Goal: Use online tool/utility: Utilize a website feature to perform a specific function

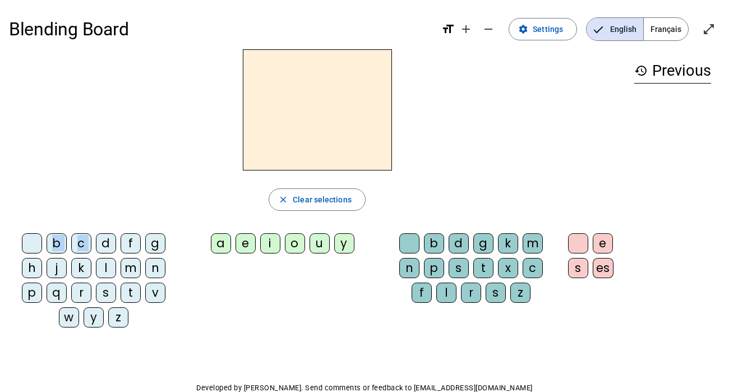
drag, startPoint x: 127, startPoint y: 220, endPoint x: 275, endPoint y: 106, distance: 186.3
click at [275, 106] on div "close Clear selections b c d f g h j k l m n p q r s t v w y z a e i o u y b d …" at bounding box center [317, 192] width 616 height 287
click at [314, 195] on span "Clear selections" at bounding box center [322, 199] width 59 height 13
click at [98, 245] on div "d" at bounding box center [106, 243] width 20 height 20
click at [316, 241] on div "u" at bounding box center [320, 243] width 20 height 20
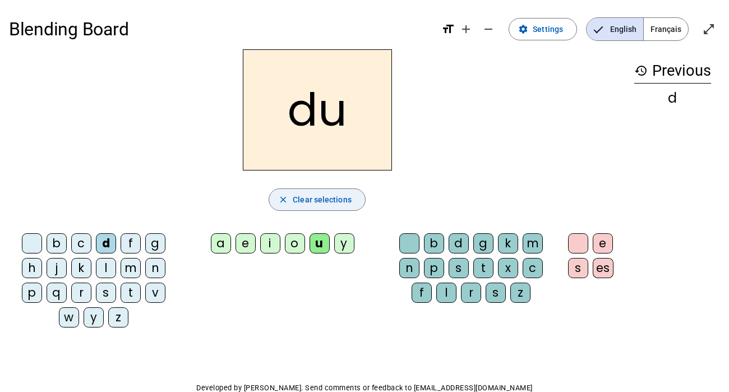
click at [335, 196] on span "Clear selections" at bounding box center [322, 199] width 59 height 13
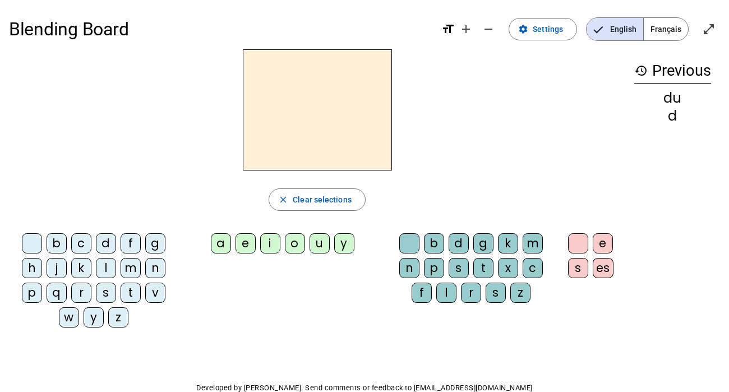
click at [62, 239] on div "b" at bounding box center [57, 243] width 20 height 20
click at [294, 193] on span "Clear selections" at bounding box center [322, 199] width 59 height 13
click at [107, 244] on div "d" at bounding box center [106, 243] width 20 height 20
click at [273, 242] on div "i" at bounding box center [270, 243] width 20 height 20
click at [107, 243] on div "d" at bounding box center [106, 243] width 20 height 20
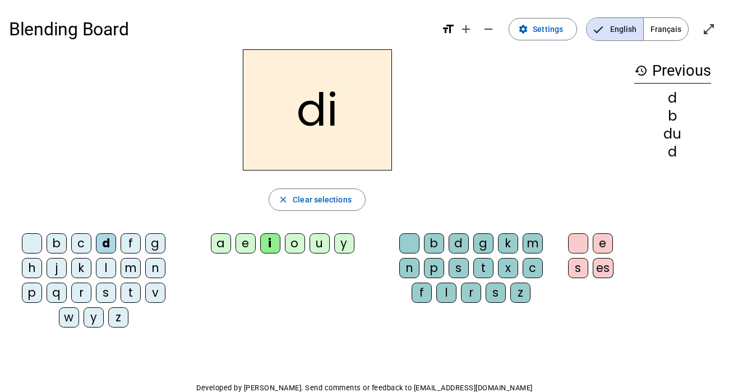
click at [103, 245] on div "d" at bounding box center [106, 243] width 20 height 20
click at [104, 243] on div "d" at bounding box center [106, 243] width 20 height 20
click at [312, 202] on span "Clear selections" at bounding box center [322, 199] width 59 height 13
click at [104, 243] on div "d" at bounding box center [106, 243] width 20 height 20
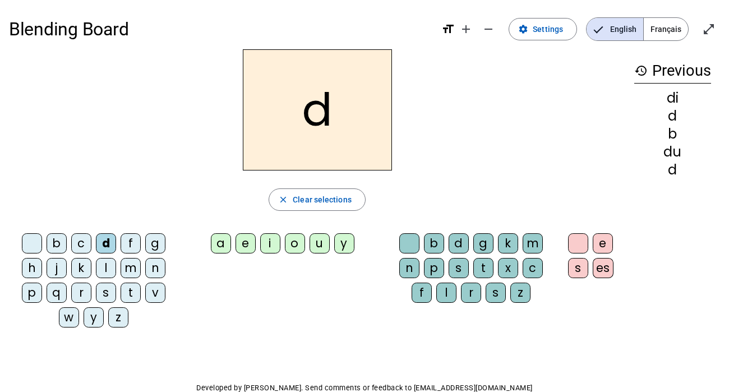
click at [219, 246] on div "a" at bounding box center [221, 243] width 20 height 20
click at [54, 242] on div "b" at bounding box center [57, 243] width 20 height 20
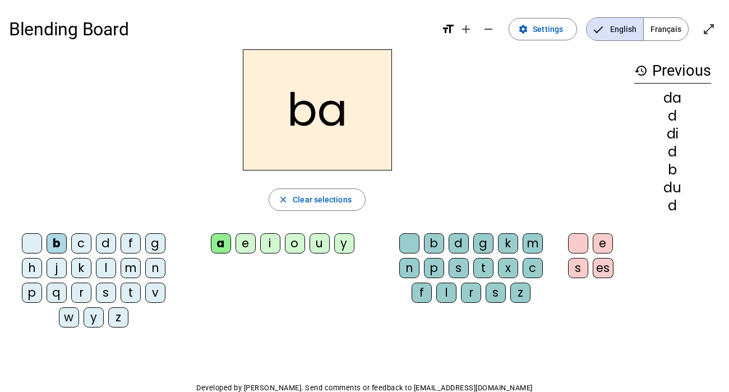
click at [60, 267] on div "j" at bounding box center [57, 268] width 20 height 20
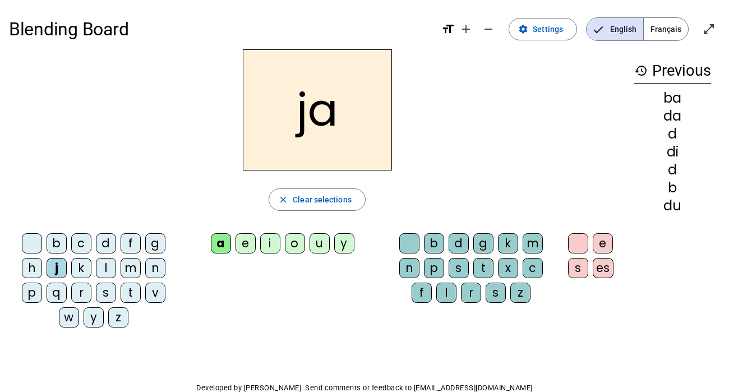
click at [134, 242] on div "f" at bounding box center [131, 243] width 20 height 20
click at [151, 244] on div "g" at bounding box center [155, 243] width 20 height 20
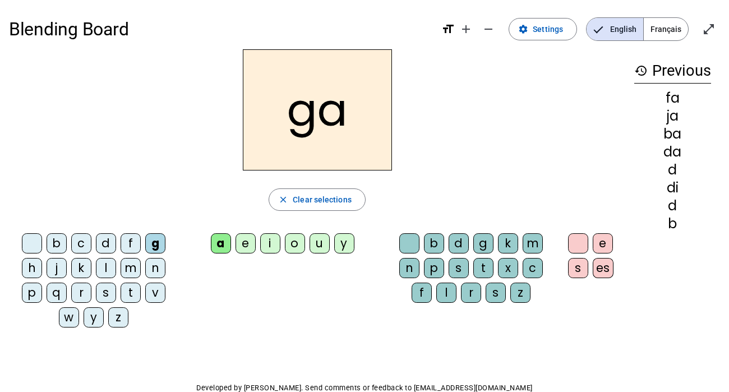
click at [131, 295] on div "t" at bounding box center [131, 293] width 20 height 20
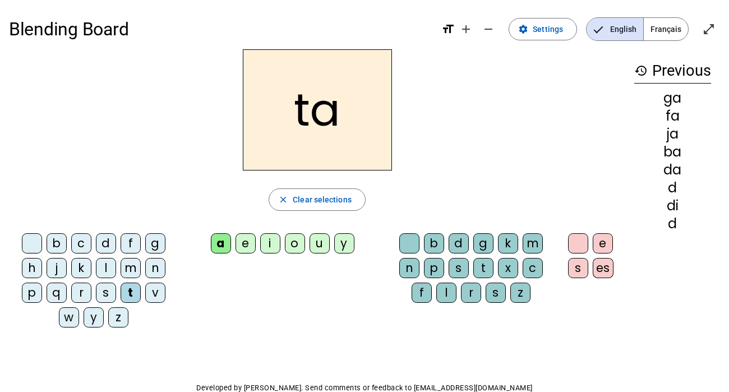
click at [108, 291] on div "s" at bounding box center [106, 293] width 20 height 20
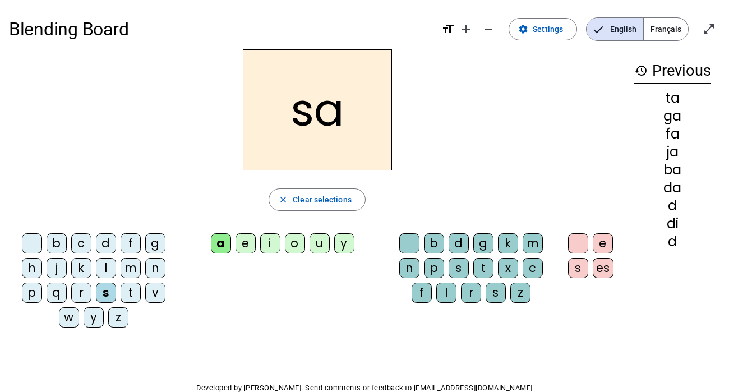
click at [76, 292] on div "r" at bounding box center [81, 293] width 20 height 20
click at [35, 294] on div "p" at bounding box center [32, 293] width 20 height 20
click at [121, 318] on div "z" at bounding box center [118, 317] width 20 height 20
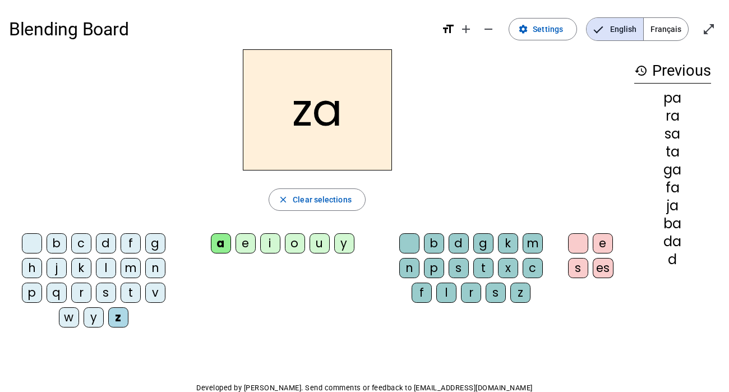
click at [62, 320] on div "w" at bounding box center [69, 317] width 20 height 20
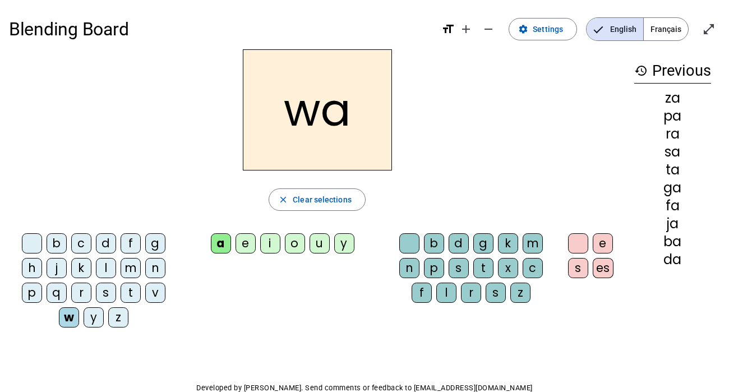
click at [97, 316] on div "y" at bounding box center [94, 317] width 20 height 20
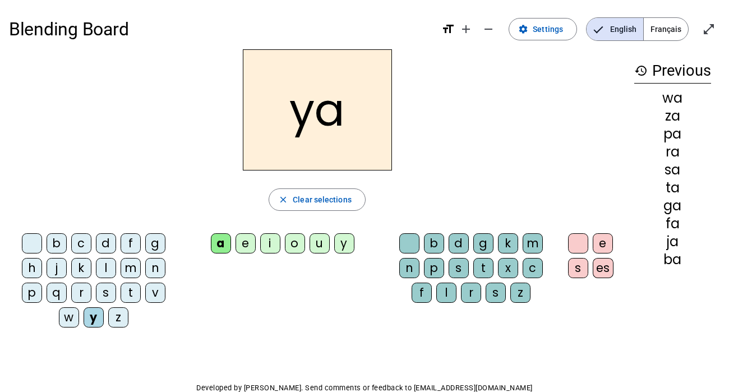
click at [159, 266] on div "n" at bounding box center [155, 268] width 20 height 20
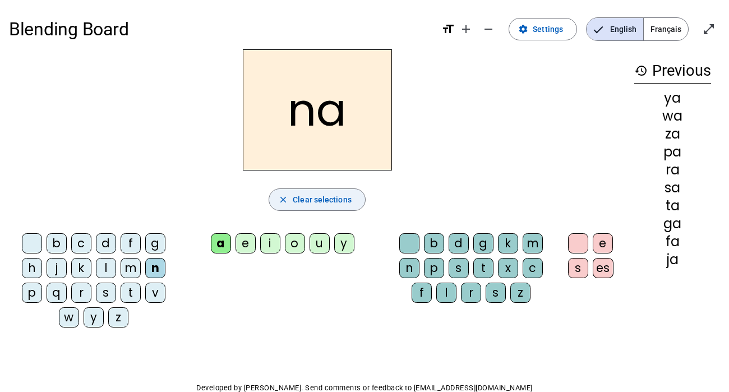
drag, startPoint x: 328, startPoint y: 201, endPoint x: 324, endPoint y: 195, distance: 6.5
click at [328, 200] on span "Clear selections" at bounding box center [322, 199] width 59 height 13
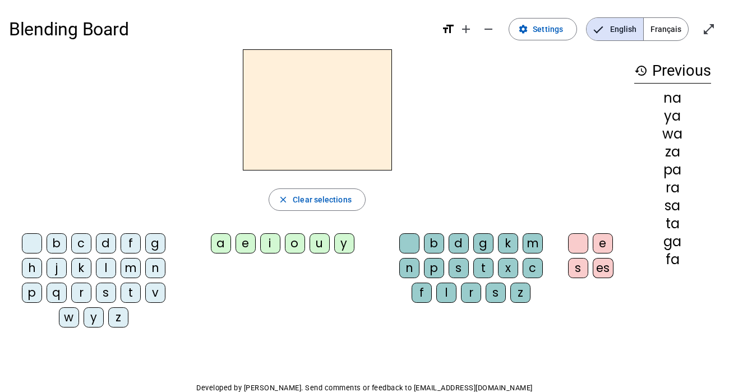
click at [248, 243] on div "e" at bounding box center [246, 243] width 20 height 20
click at [60, 243] on div "b" at bounding box center [57, 243] width 20 height 20
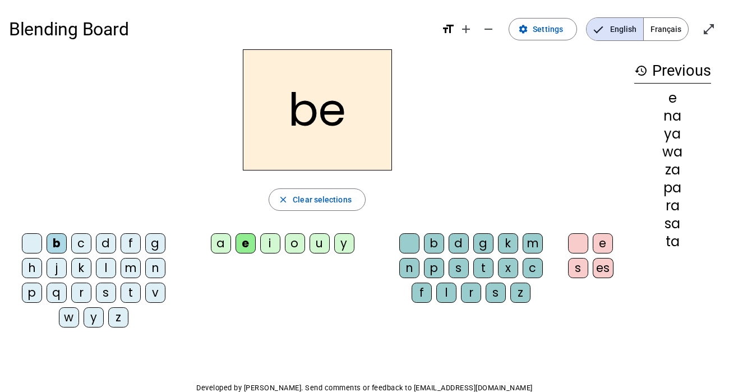
click at [109, 244] on div "d" at bounding box center [106, 243] width 20 height 20
click at [140, 241] on div "f" at bounding box center [131, 243] width 20 height 20
click at [157, 241] on div "g" at bounding box center [155, 243] width 20 height 20
click at [111, 267] on div "l" at bounding box center [106, 268] width 20 height 20
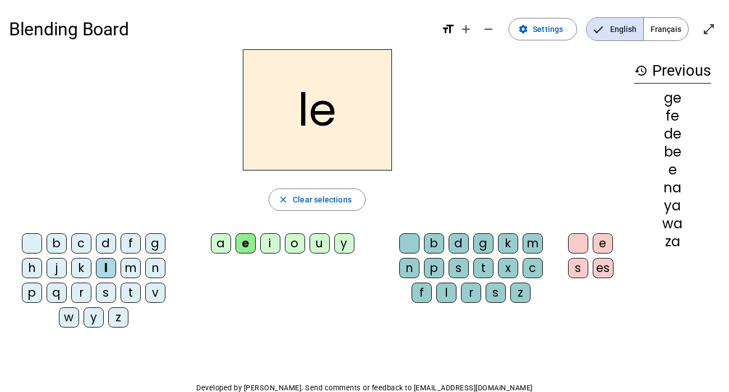
click at [127, 269] on div "m" at bounding box center [131, 268] width 20 height 20
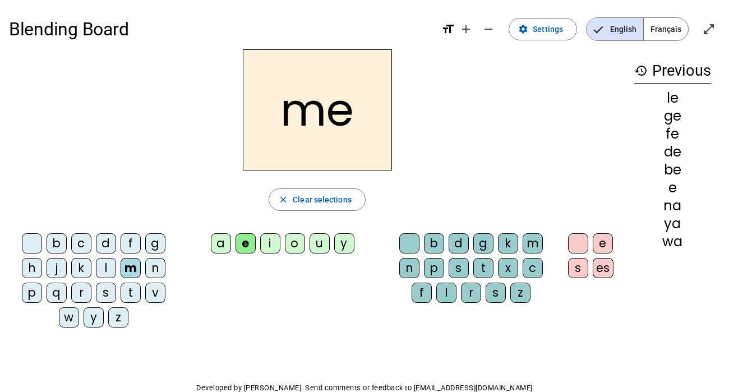
click at [150, 268] on div "n" at bounding box center [155, 268] width 20 height 20
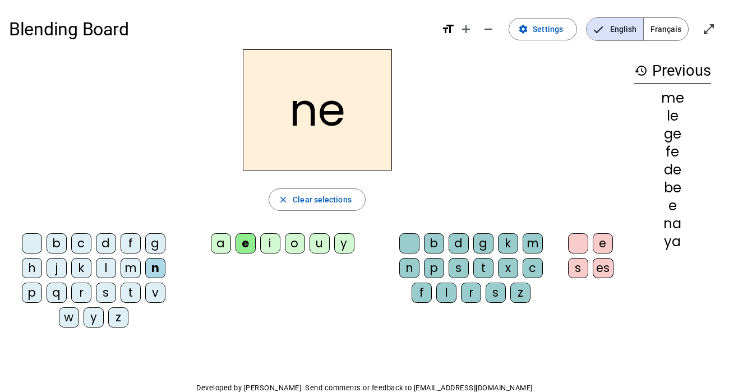
click at [30, 290] on div "p" at bounding box center [32, 293] width 20 height 20
click at [55, 292] on div "q" at bounding box center [57, 293] width 20 height 20
click at [83, 289] on div "r" at bounding box center [81, 293] width 20 height 20
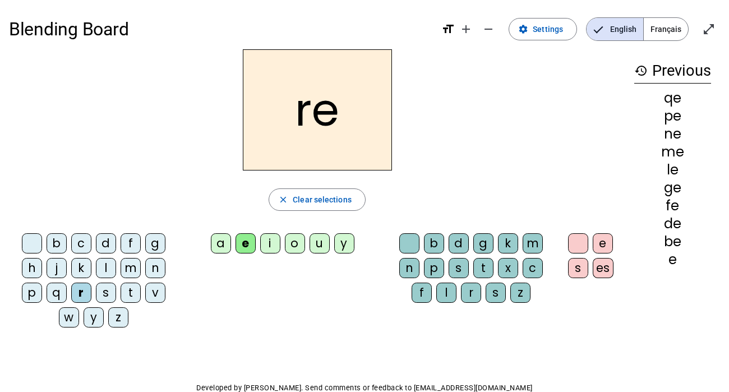
click at [105, 292] on div "s" at bounding box center [106, 293] width 20 height 20
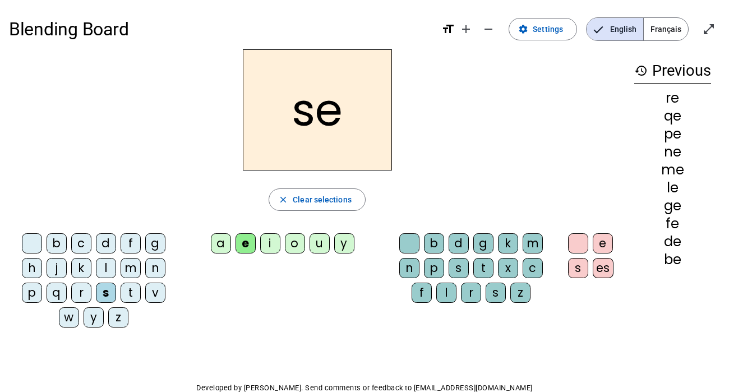
click at [127, 293] on div "t" at bounding box center [131, 293] width 20 height 20
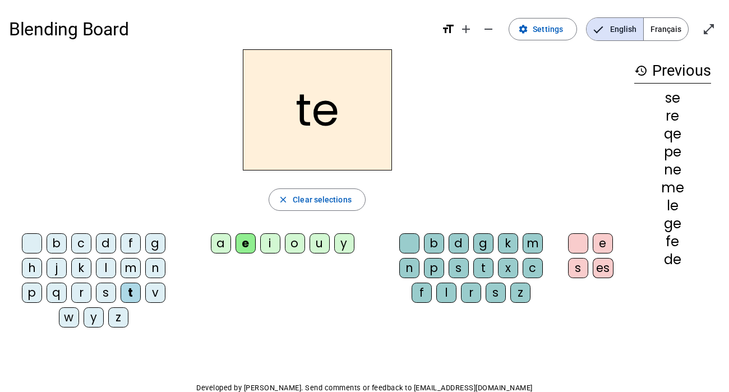
click at [159, 296] on div "v" at bounding box center [155, 293] width 20 height 20
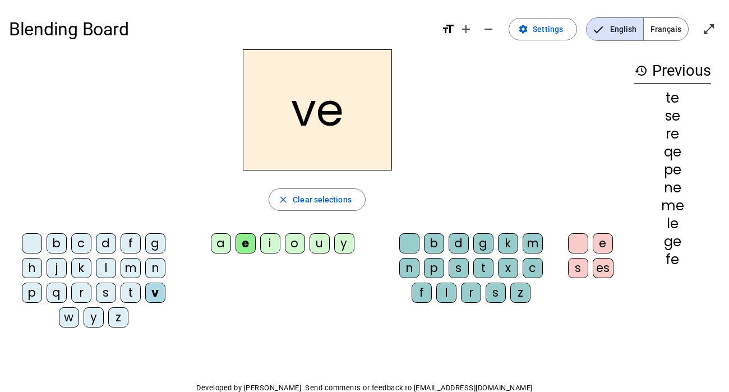
click at [67, 317] on div "w" at bounding box center [69, 317] width 20 height 20
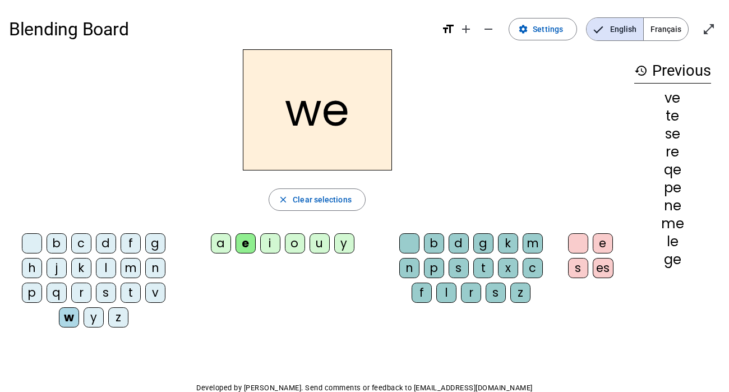
click at [91, 317] on div "y" at bounding box center [94, 317] width 20 height 20
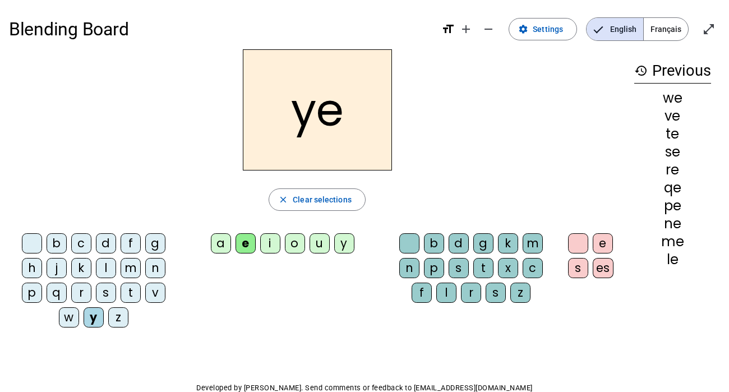
click at [118, 314] on div "z" at bounding box center [118, 317] width 20 height 20
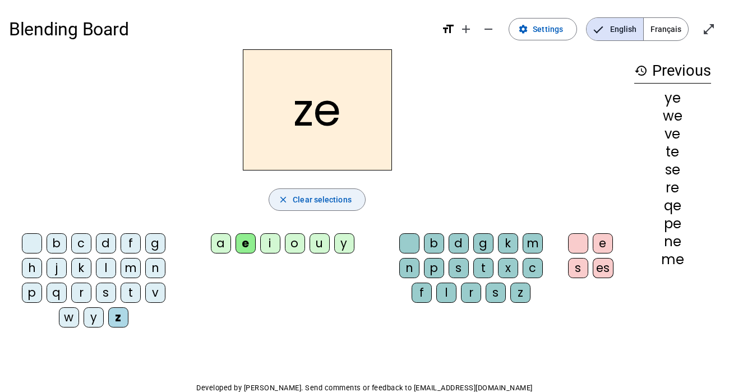
click at [308, 195] on button "close Clear selections" at bounding box center [317, 199] width 97 height 22
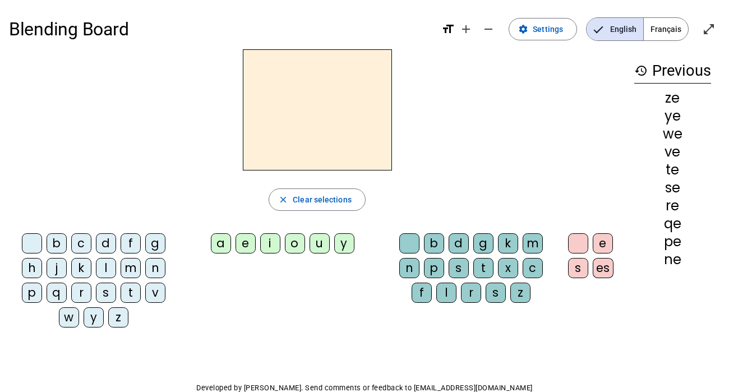
click at [266, 239] on div "i" at bounding box center [270, 243] width 20 height 20
click at [53, 242] on div "b" at bounding box center [57, 243] width 20 height 20
click at [104, 242] on div "d" at bounding box center [106, 243] width 20 height 20
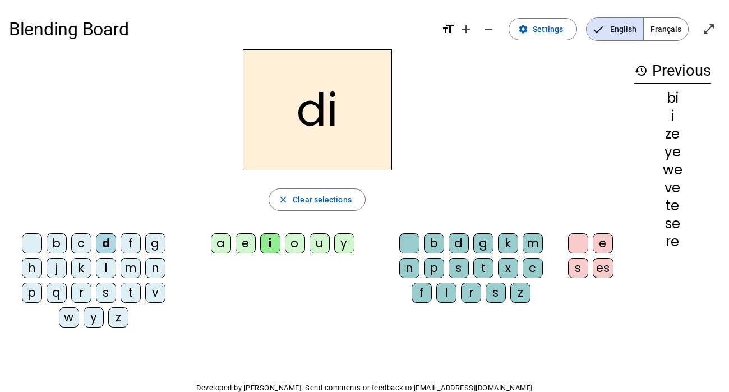
click at [138, 247] on div "f" at bounding box center [131, 243] width 20 height 20
click at [160, 245] on div "g" at bounding box center [155, 243] width 20 height 20
click at [58, 269] on div "j" at bounding box center [57, 268] width 20 height 20
click at [80, 267] on div "k" at bounding box center [81, 268] width 20 height 20
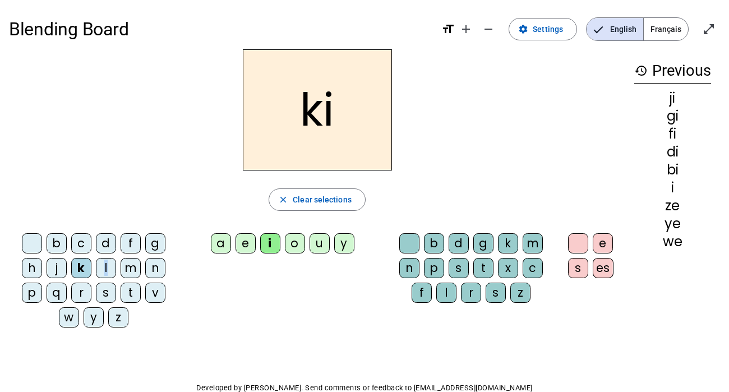
click at [107, 267] on div "l" at bounding box center [106, 268] width 20 height 20
click at [132, 269] on div "m" at bounding box center [131, 268] width 20 height 20
click at [158, 267] on div "n" at bounding box center [155, 268] width 20 height 20
click at [30, 293] on div "p" at bounding box center [32, 293] width 20 height 20
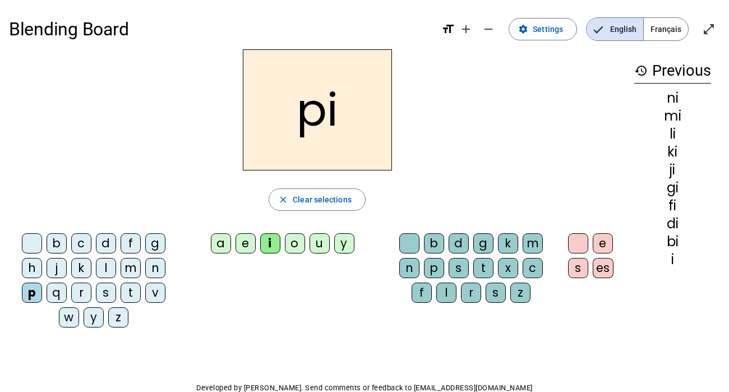
click at [80, 290] on div "r" at bounding box center [81, 293] width 20 height 20
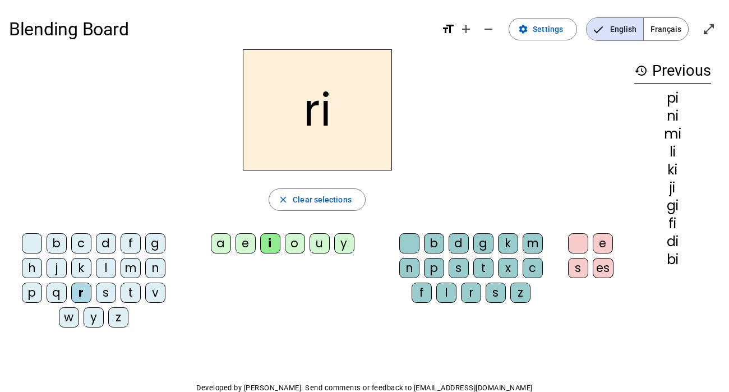
click at [104, 292] on div "s" at bounding box center [106, 293] width 20 height 20
click at [139, 291] on div "t" at bounding box center [131, 293] width 20 height 20
click at [156, 292] on div "v" at bounding box center [155, 293] width 20 height 20
click at [64, 317] on div "w" at bounding box center [69, 317] width 20 height 20
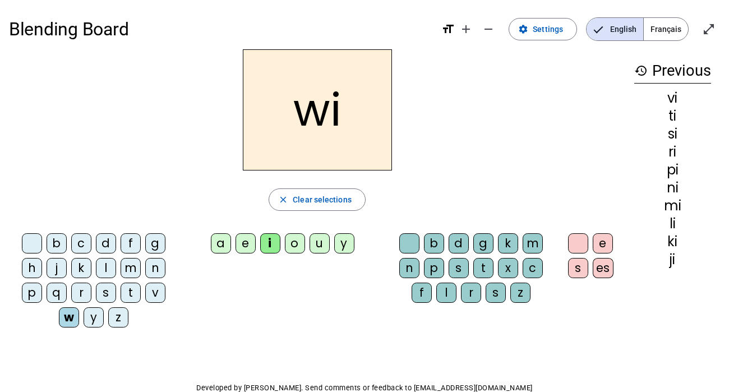
click at [120, 315] on div "z" at bounding box center [118, 317] width 20 height 20
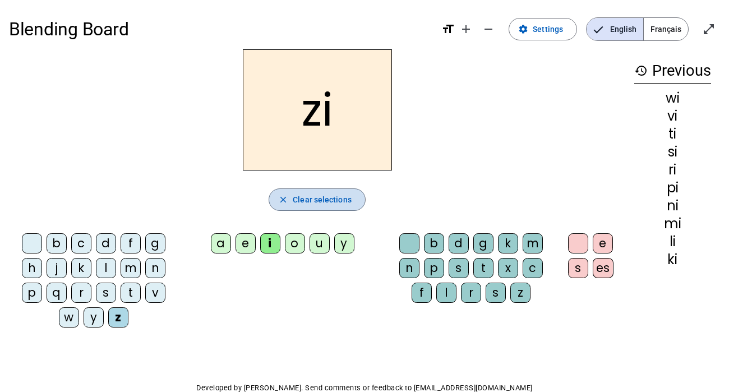
click at [313, 200] on span "Clear selections" at bounding box center [322, 199] width 59 height 13
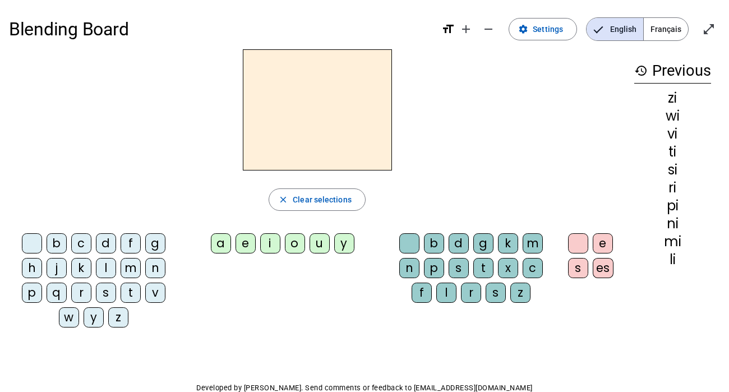
click at [297, 243] on div "o" at bounding box center [295, 243] width 20 height 20
click at [61, 241] on div "b" at bounding box center [57, 243] width 20 height 20
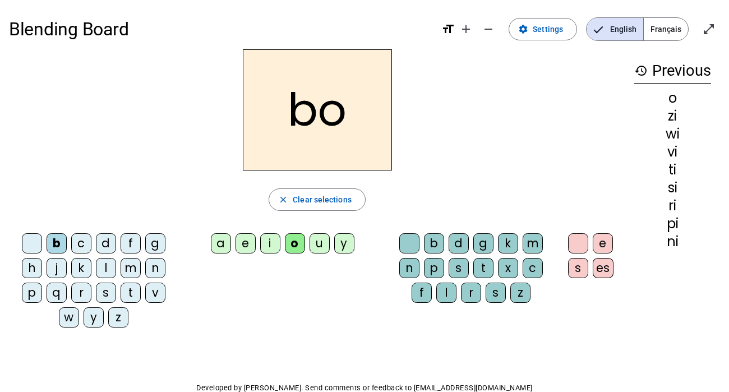
click at [85, 242] on div "c" at bounding box center [81, 243] width 20 height 20
click at [104, 242] on div "d" at bounding box center [106, 243] width 20 height 20
click at [133, 245] on div "f" at bounding box center [131, 243] width 20 height 20
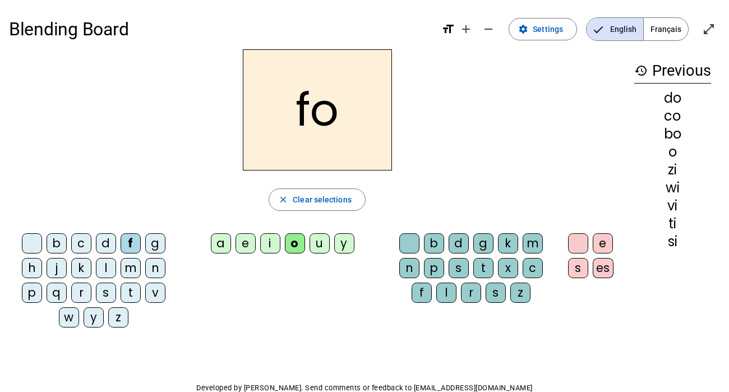
click at [156, 245] on div "g" at bounding box center [155, 243] width 20 height 20
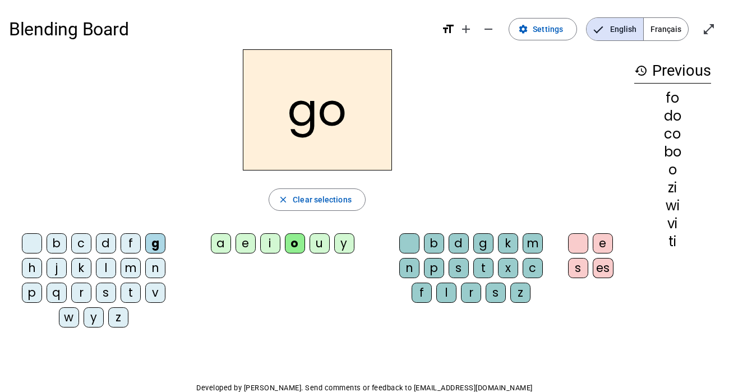
click at [42, 269] on div "h" at bounding box center [32, 268] width 20 height 20
click at [80, 268] on div "k" at bounding box center [81, 268] width 20 height 20
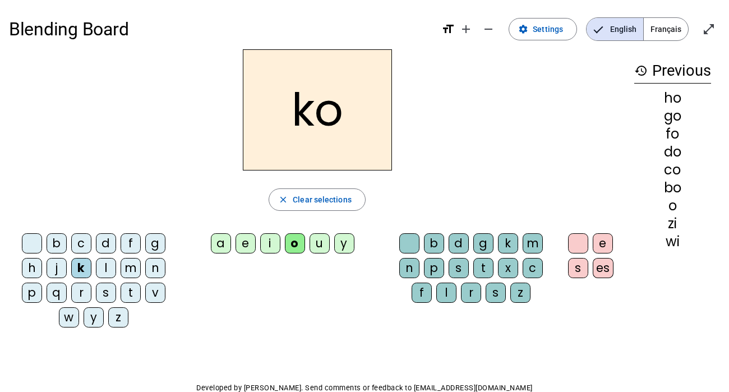
click at [102, 269] on div "l" at bounding box center [106, 268] width 20 height 20
click at [135, 268] on div "m" at bounding box center [131, 268] width 20 height 20
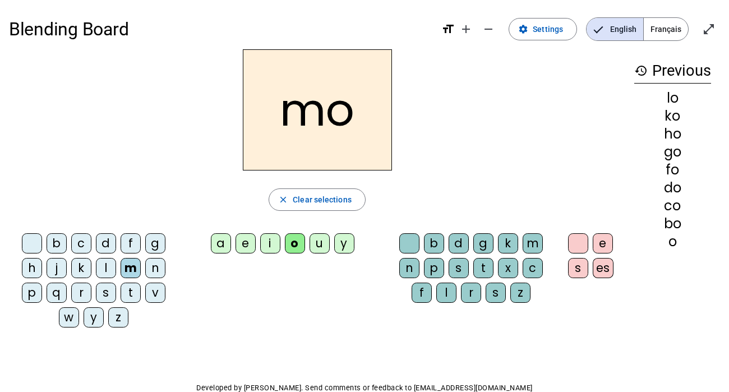
click at [161, 269] on div "n" at bounding box center [155, 268] width 20 height 20
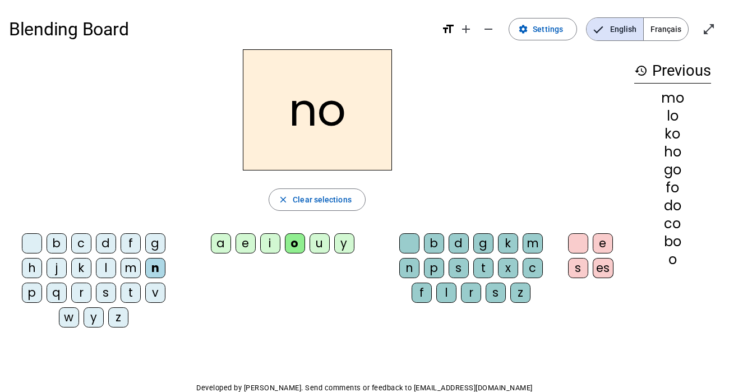
click at [33, 296] on div "p" at bounding box center [32, 293] width 20 height 20
click at [82, 293] on div "r" at bounding box center [81, 293] width 20 height 20
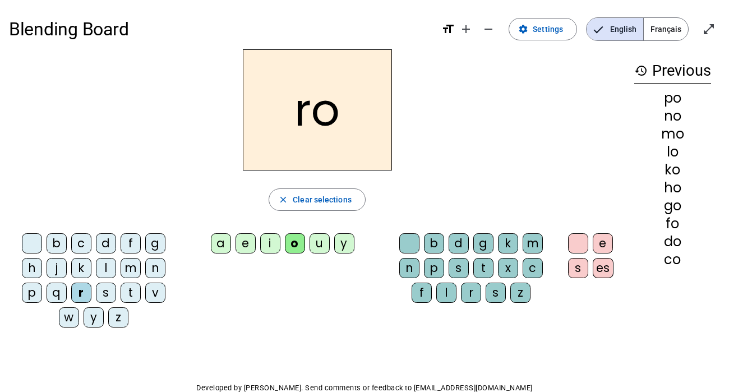
click at [105, 292] on div "s" at bounding box center [106, 293] width 20 height 20
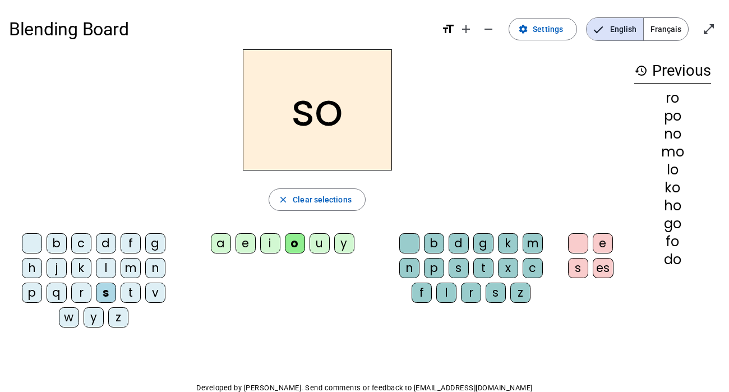
click at [130, 292] on div "t" at bounding box center [131, 293] width 20 height 20
click at [161, 291] on div "v" at bounding box center [155, 293] width 20 height 20
click at [64, 317] on div "w" at bounding box center [69, 317] width 20 height 20
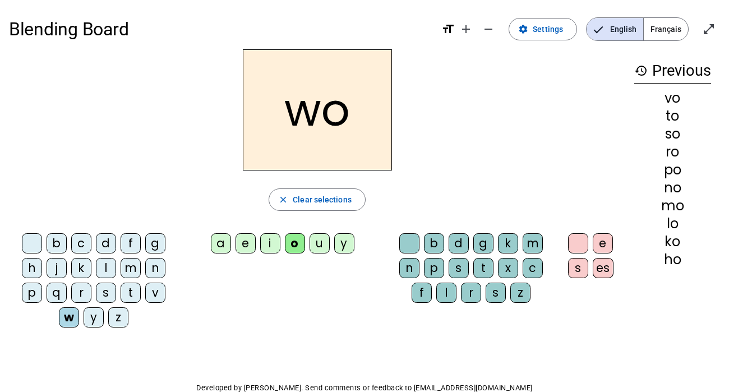
click at [120, 320] on div "z" at bounding box center [118, 317] width 20 height 20
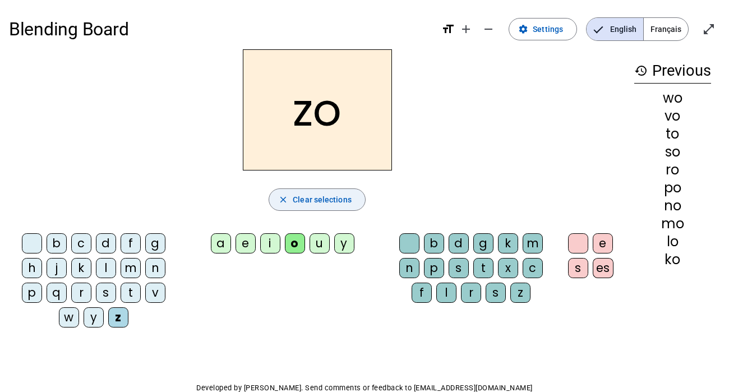
click at [322, 198] on span "Clear selections" at bounding box center [322, 199] width 59 height 13
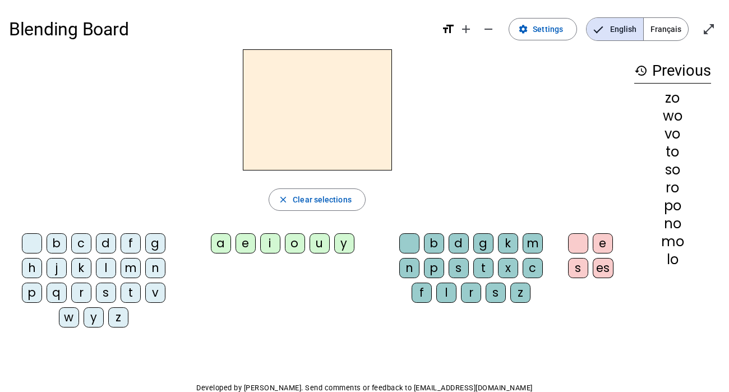
click at [316, 247] on div "u" at bounding box center [320, 243] width 20 height 20
click at [53, 241] on div "b" at bounding box center [57, 243] width 20 height 20
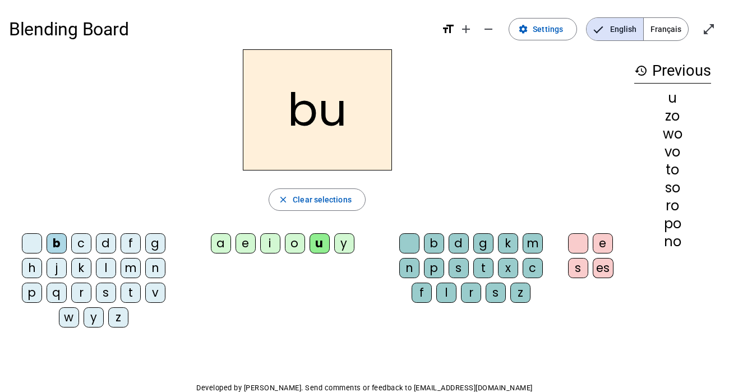
click at [117, 317] on div "z" at bounding box center [118, 317] width 20 height 20
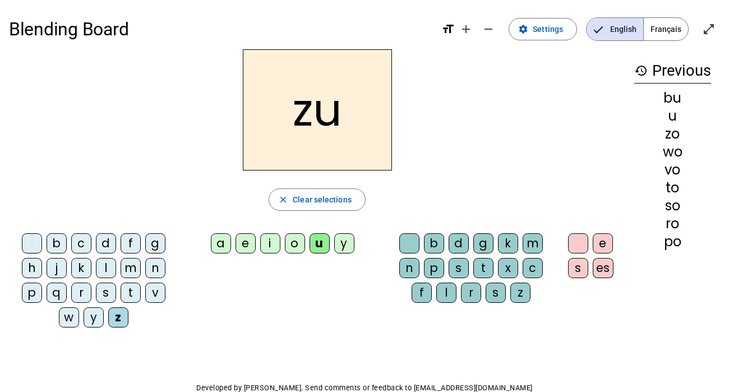
click at [82, 240] on div "c" at bounding box center [81, 243] width 20 height 20
click at [66, 318] on div "w" at bounding box center [69, 317] width 20 height 20
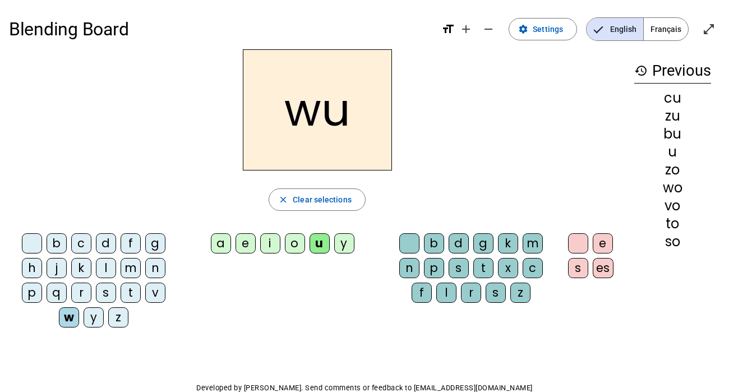
click at [107, 240] on div "d" at bounding box center [106, 243] width 20 height 20
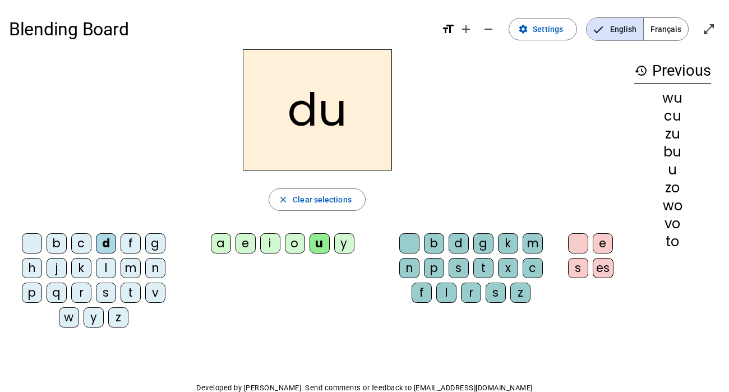
click at [154, 299] on div "v" at bounding box center [155, 293] width 20 height 20
click at [128, 242] on div "f" at bounding box center [131, 243] width 20 height 20
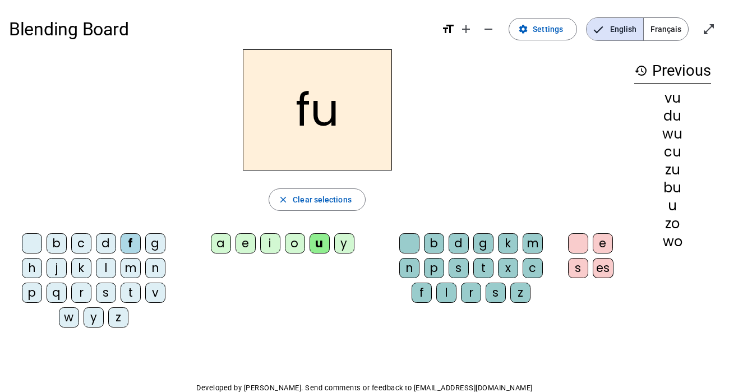
click at [131, 292] on div "t" at bounding box center [131, 293] width 20 height 20
click at [66, 270] on div "j" at bounding box center [57, 268] width 20 height 20
click at [104, 294] on div "s" at bounding box center [106, 293] width 20 height 20
click at [107, 266] on div "l" at bounding box center [106, 268] width 20 height 20
click at [82, 296] on div "r" at bounding box center [81, 293] width 20 height 20
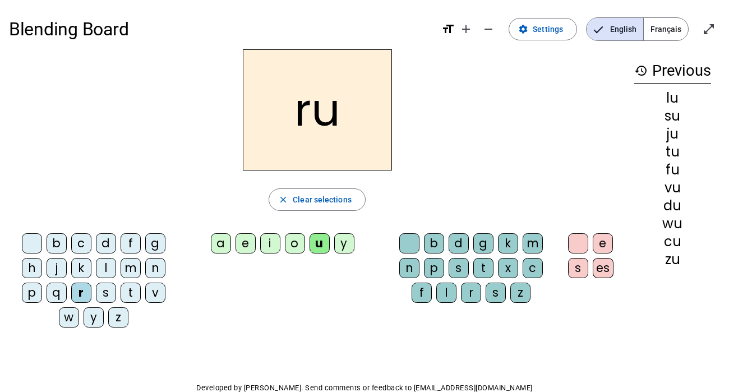
click at [136, 266] on div "m" at bounding box center [131, 268] width 20 height 20
click at [36, 297] on div "p" at bounding box center [32, 293] width 20 height 20
click at [162, 270] on div "n" at bounding box center [155, 268] width 20 height 20
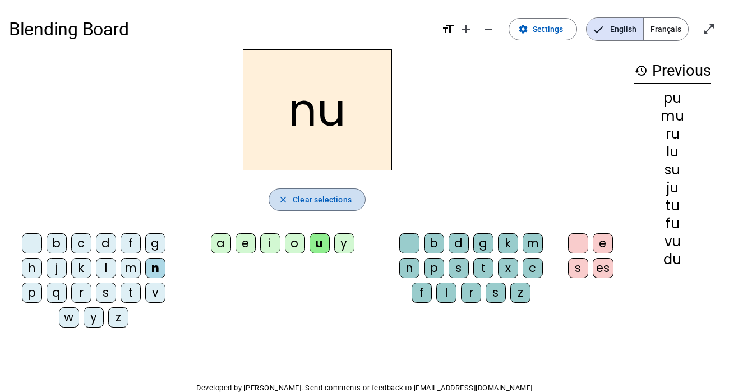
click at [303, 198] on span "Clear selections" at bounding box center [322, 199] width 59 height 13
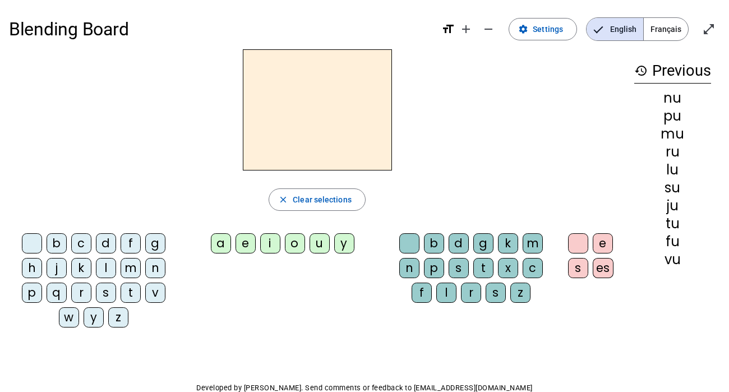
click at [53, 239] on div "b" at bounding box center [57, 243] width 20 height 20
click at [223, 244] on div "a" at bounding box center [221, 243] width 20 height 20
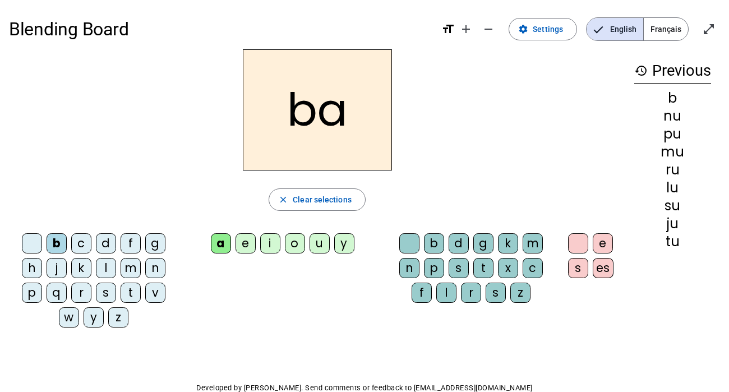
click at [440, 241] on div "b" at bounding box center [434, 243] width 20 height 20
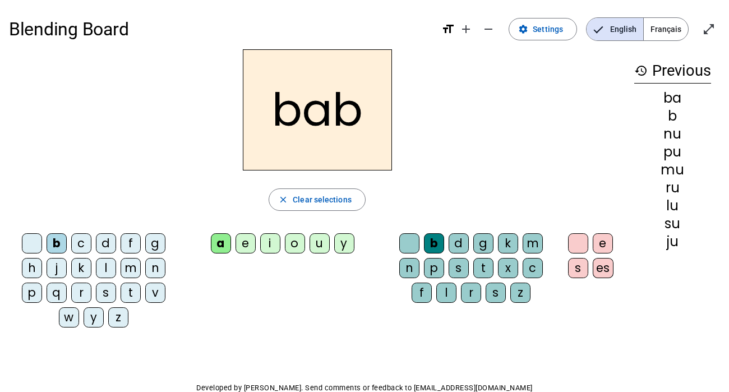
click at [222, 247] on div "a" at bounding box center [221, 243] width 20 height 20
click at [223, 243] on div "a" at bounding box center [221, 243] width 20 height 20
click at [307, 200] on span "Clear selections" at bounding box center [322, 199] width 59 height 13
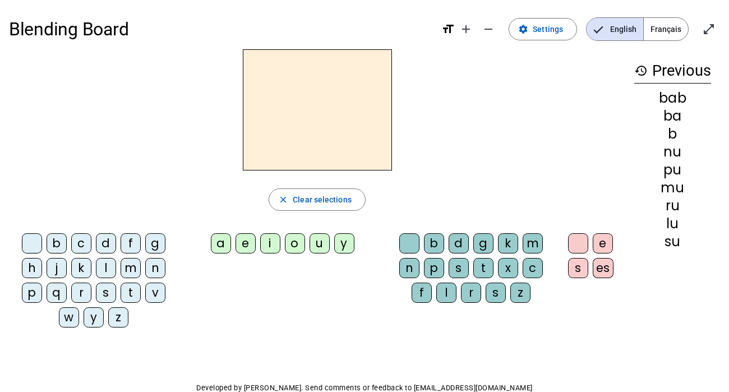
click at [108, 241] on div "d" at bounding box center [106, 243] width 20 height 20
click at [247, 248] on div "e" at bounding box center [246, 243] width 20 height 20
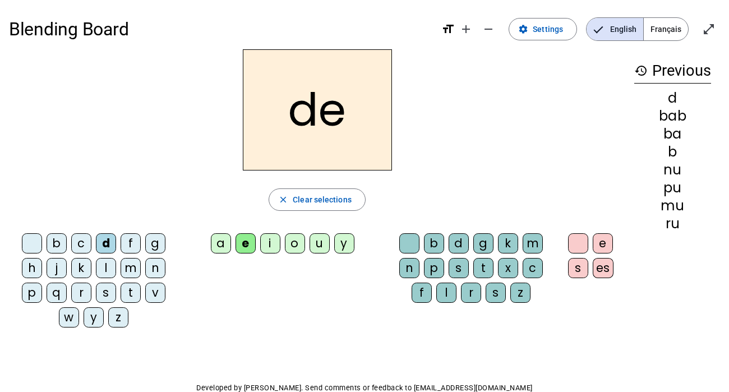
click at [437, 270] on div "p" at bounding box center [434, 268] width 20 height 20
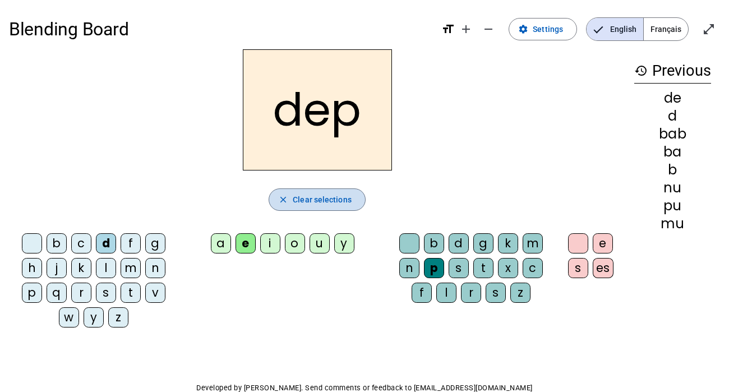
click at [325, 201] on span "Clear selections" at bounding box center [322, 199] width 59 height 13
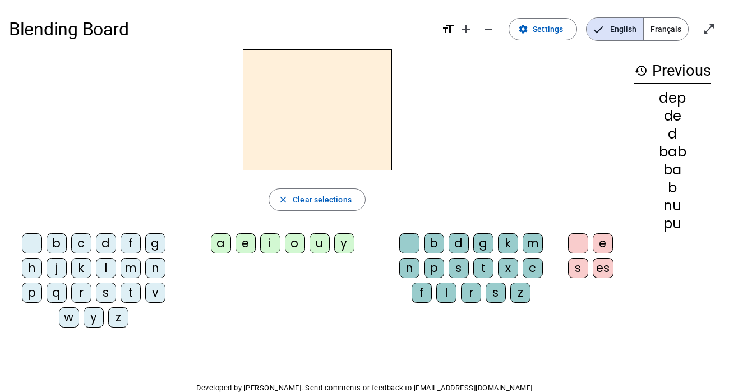
click at [110, 239] on div "d" at bounding box center [106, 243] width 20 height 20
click at [273, 242] on div "i" at bounding box center [270, 243] width 20 height 20
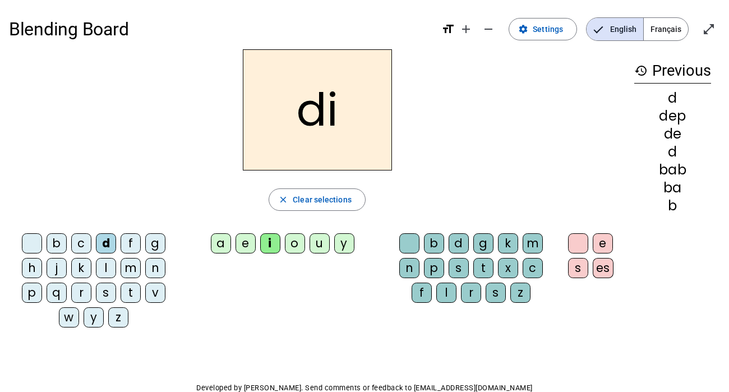
click at [441, 292] on div "l" at bounding box center [446, 293] width 20 height 20
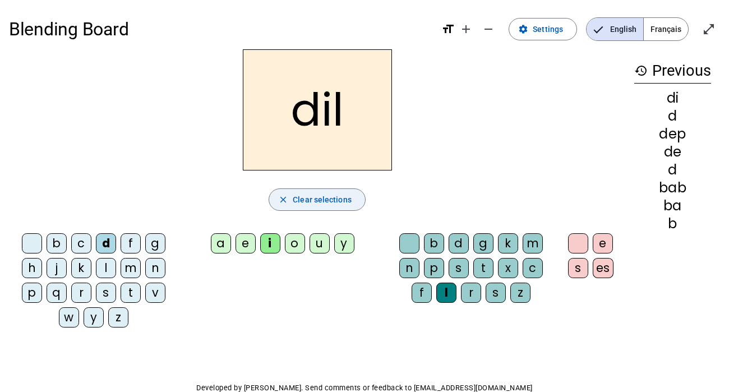
click at [298, 206] on button "close Clear selections" at bounding box center [317, 199] width 97 height 22
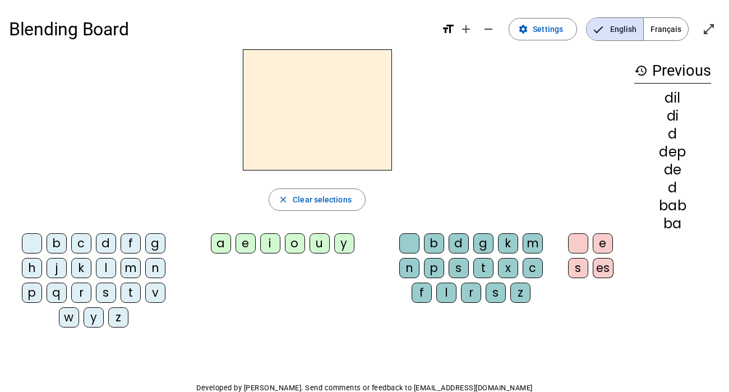
click at [94, 245] on letter-bubble "c" at bounding box center [83, 245] width 25 height 25
drag, startPoint x: 293, startPoint y: 208, endPoint x: 296, endPoint y: 201, distance: 7.3
click at [293, 207] on span "button" at bounding box center [317, 199] width 96 height 27
click at [103, 238] on div "d" at bounding box center [106, 243] width 20 height 20
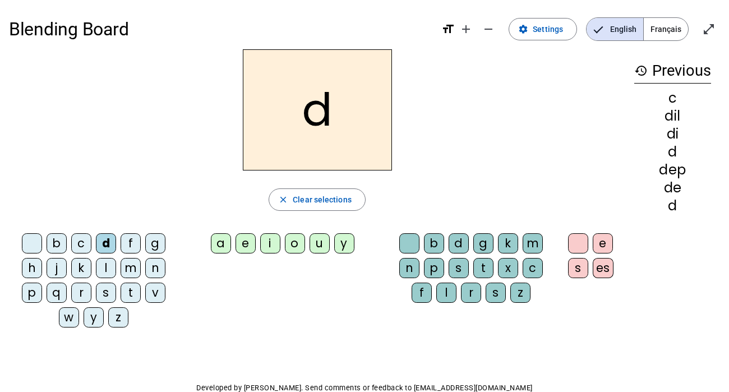
click at [293, 241] on div "o" at bounding box center [295, 243] width 20 height 20
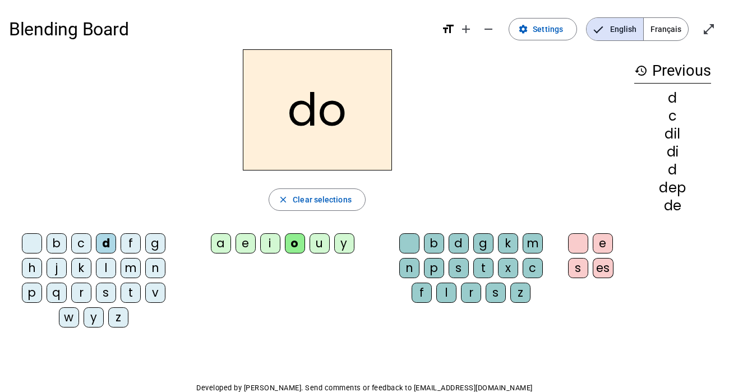
click at [529, 242] on div "m" at bounding box center [533, 243] width 20 height 20
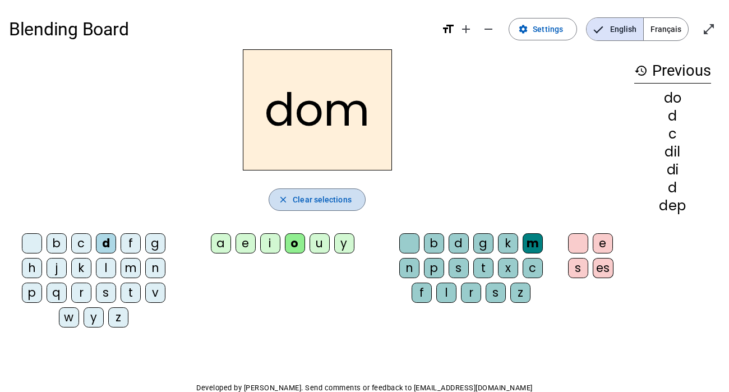
drag, startPoint x: 331, startPoint y: 201, endPoint x: 330, endPoint y: 206, distance: 5.7
click at [332, 201] on span "Clear selections" at bounding box center [322, 199] width 59 height 13
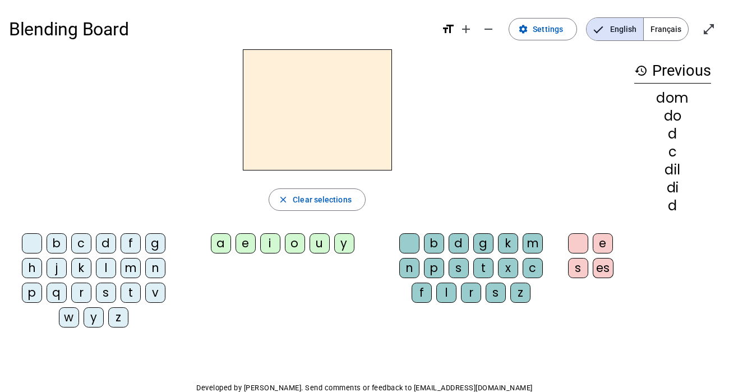
click at [104, 246] on div "d" at bounding box center [106, 243] width 20 height 20
click at [320, 239] on div "u" at bounding box center [320, 243] width 20 height 20
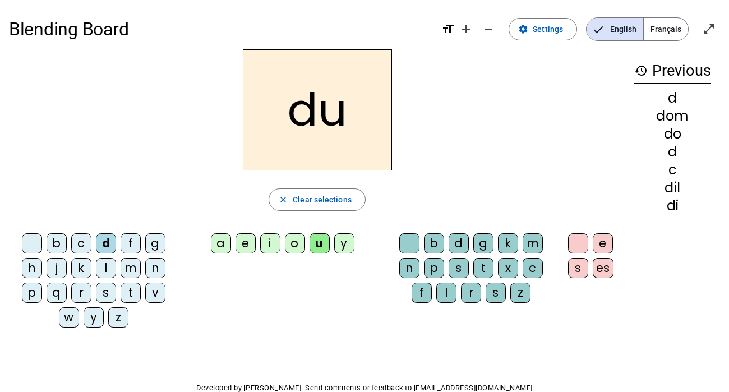
click at [433, 266] on div "p" at bounding box center [434, 268] width 20 height 20
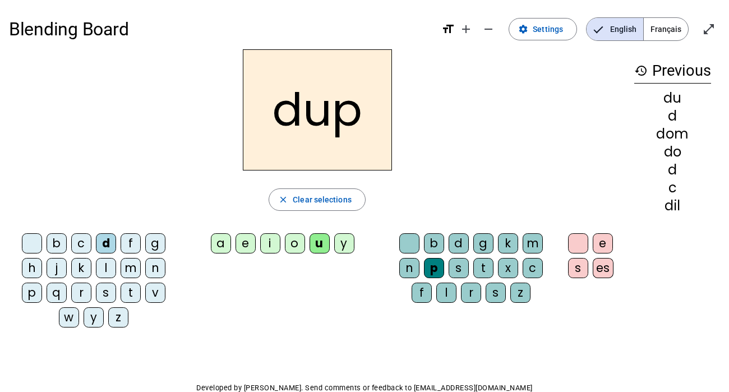
click at [601, 240] on div "e" at bounding box center [603, 243] width 20 height 20
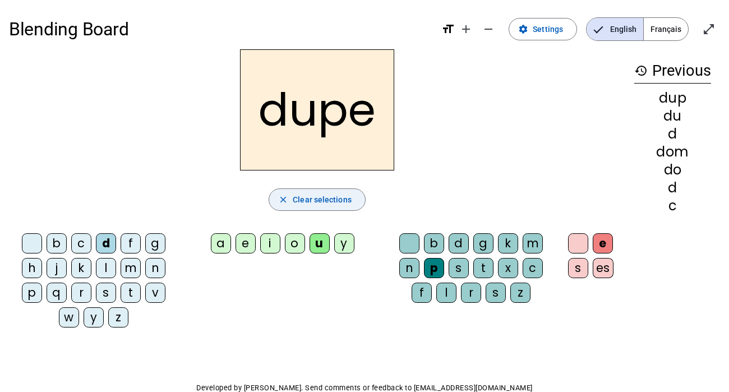
click at [324, 197] on span "Clear selections" at bounding box center [322, 199] width 59 height 13
